Goal: Navigation & Orientation: Find specific page/section

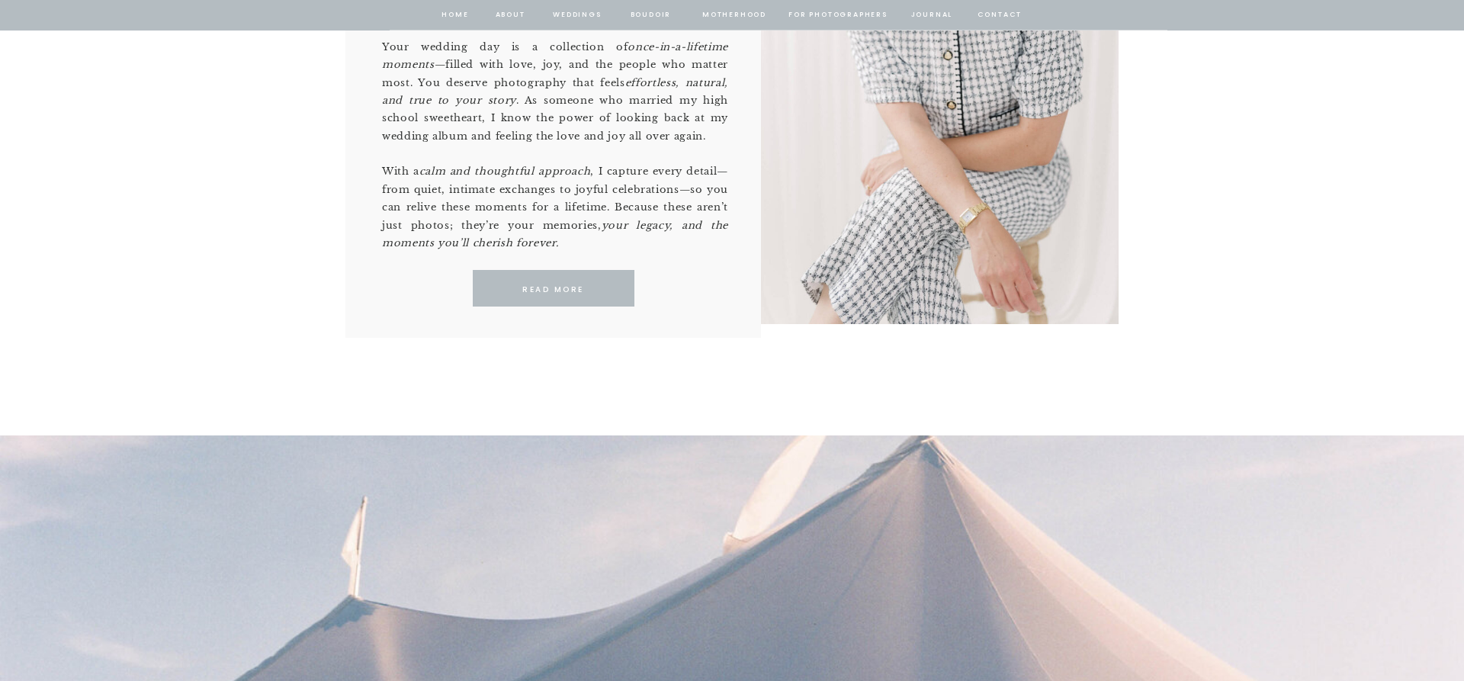
scroll to position [1089, 0]
click at [553, 285] on p "READ MORE" at bounding box center [553, 289] width 140 height 14
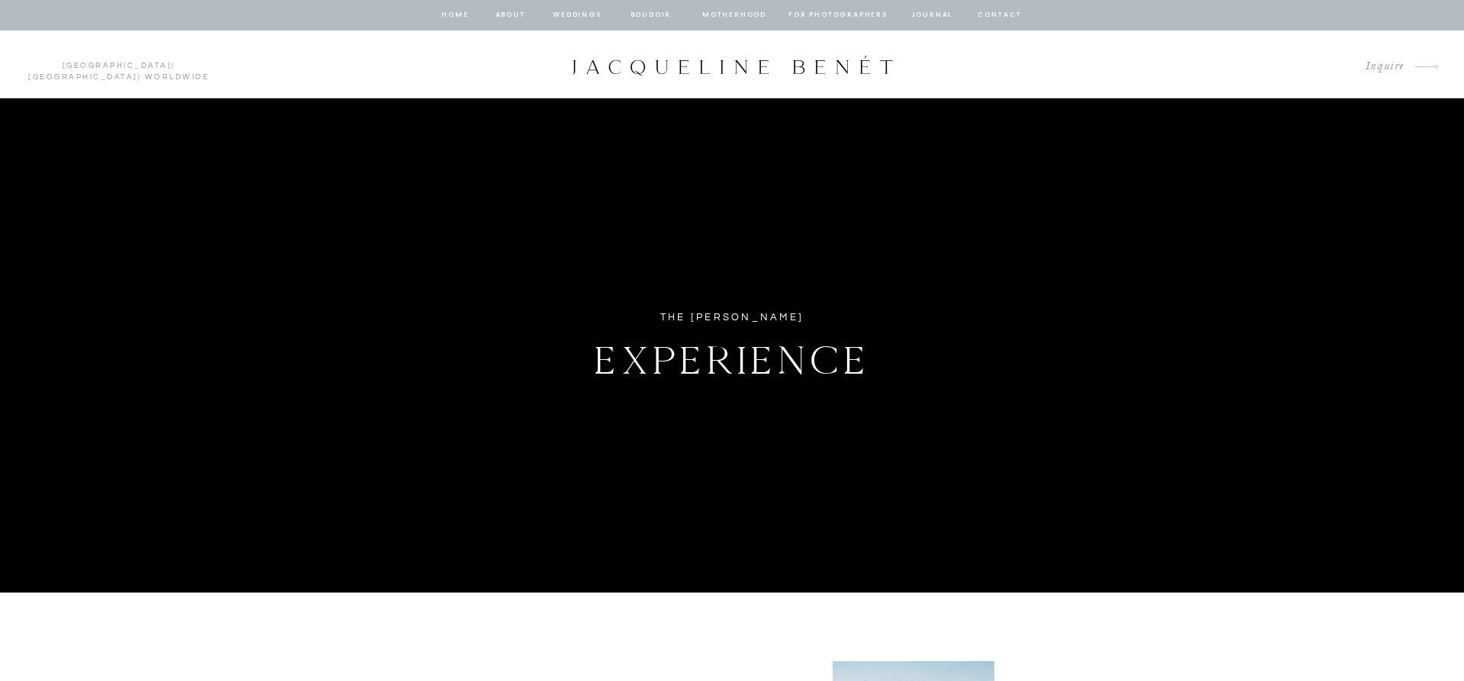
click at [454, 11] on nav "home" at bounding box center [455, 15] width 29 height 14
